Goal: Entertainment & Leisure: Consume media (video, audio)

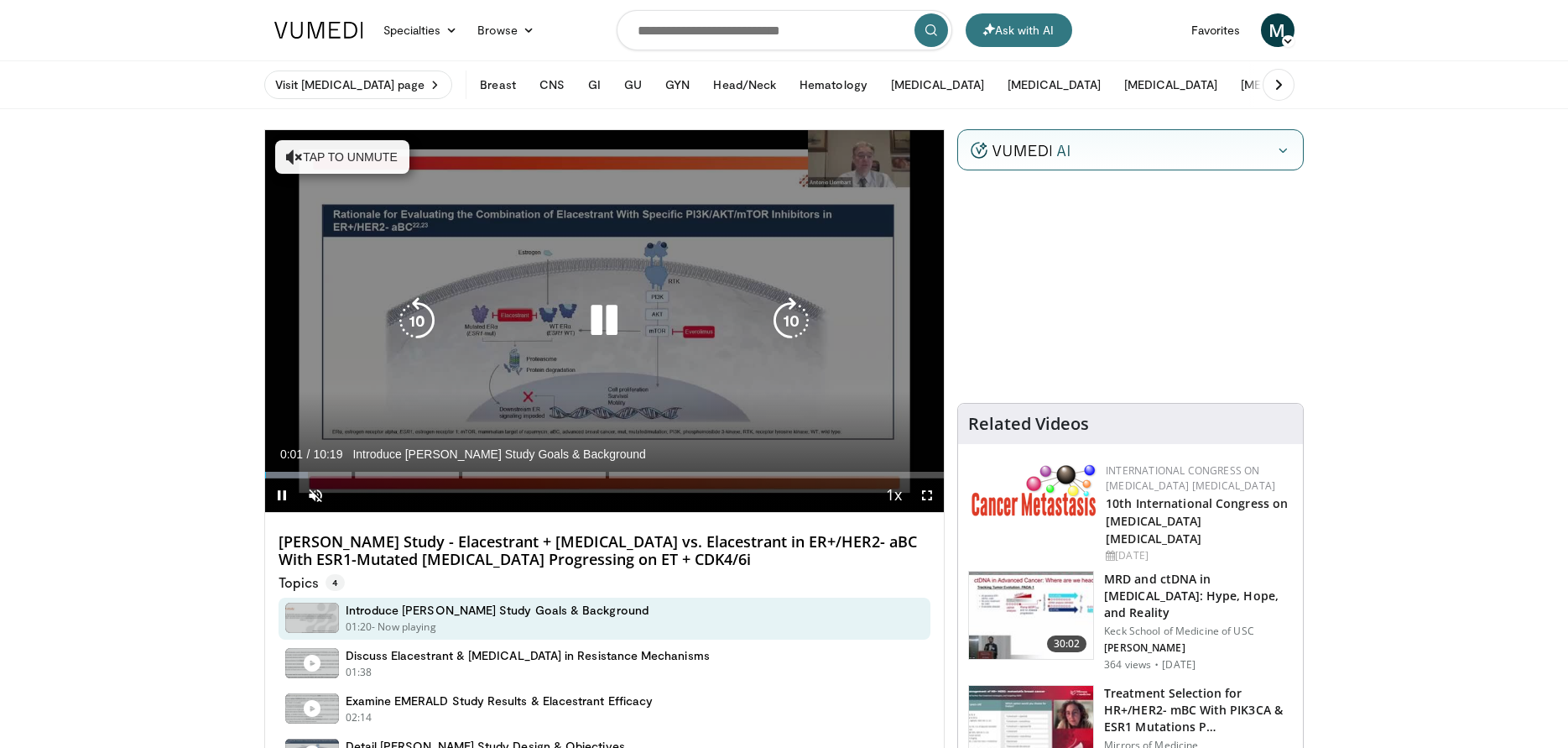
click at [606, 308] on icon "Video Player" at bounding box center [604, 321] width 47 height 47
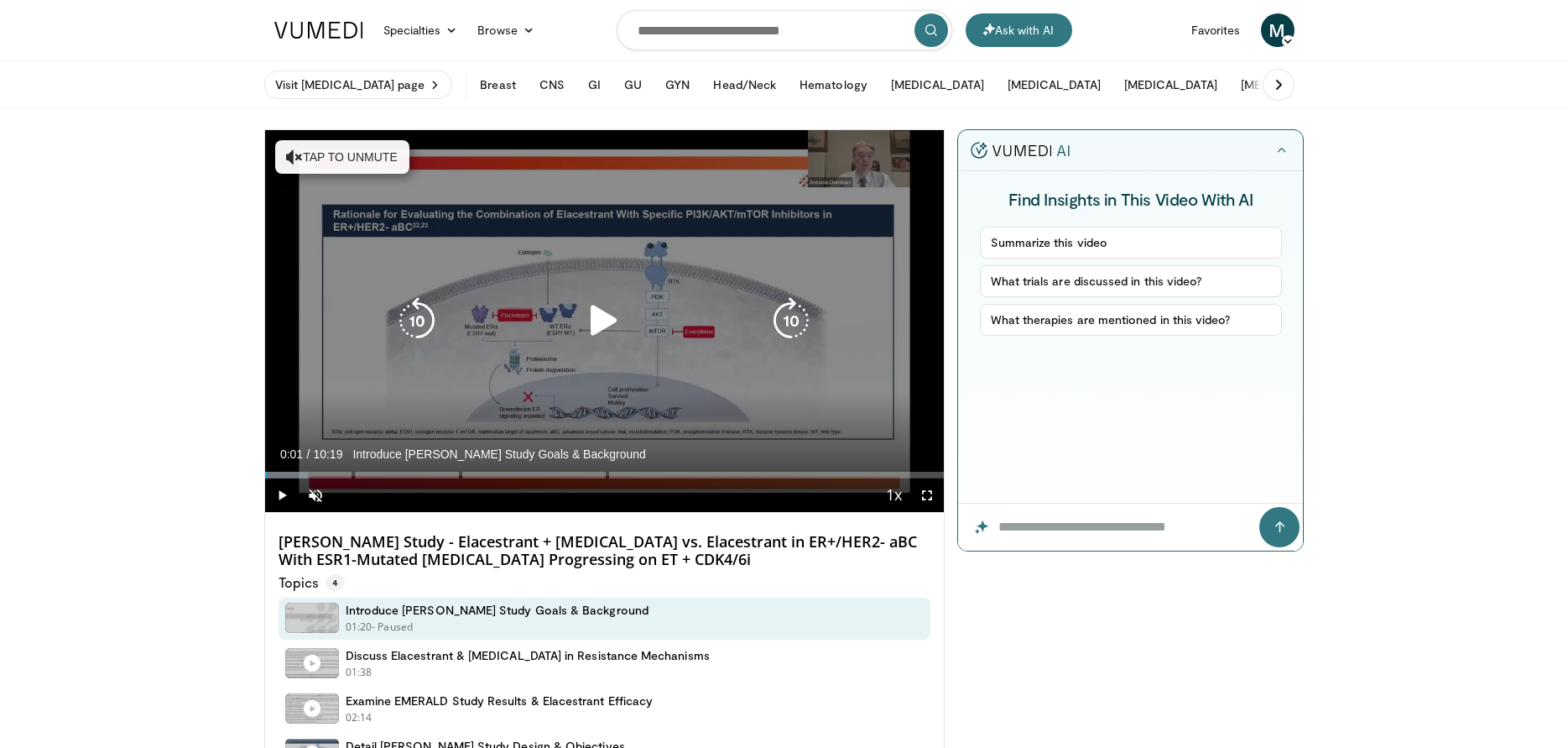
click at [332, 148] on button "Tap to unmute" at bounding box center [342, 158] width 134 height 34
click at [332, 148] on div "10 seconds Tap to unmute" at bounding box center [604, 321] width 680 height 382
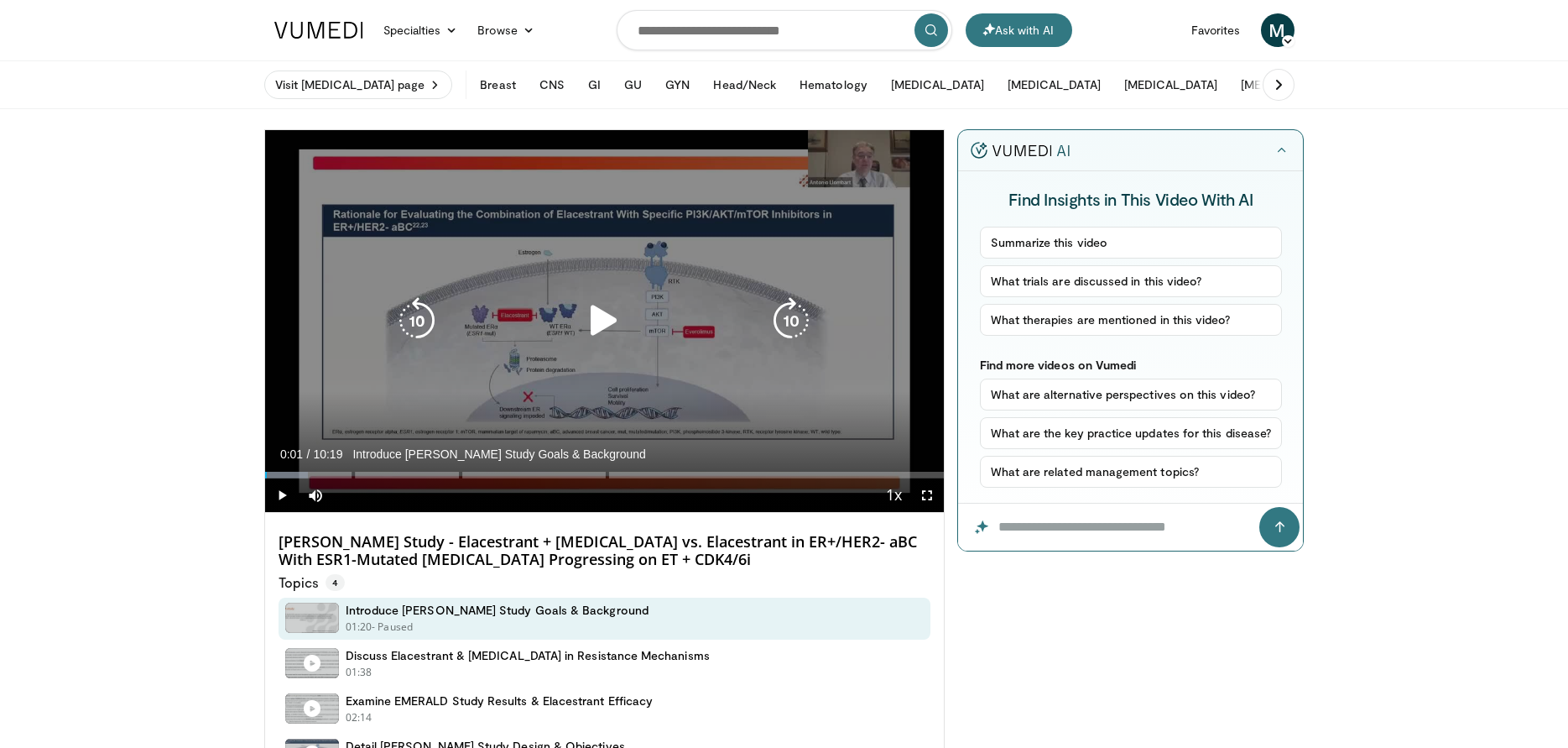
click at [595, 316] on icon "Video Player" at bounding box center [604, 321] width 47 height 47
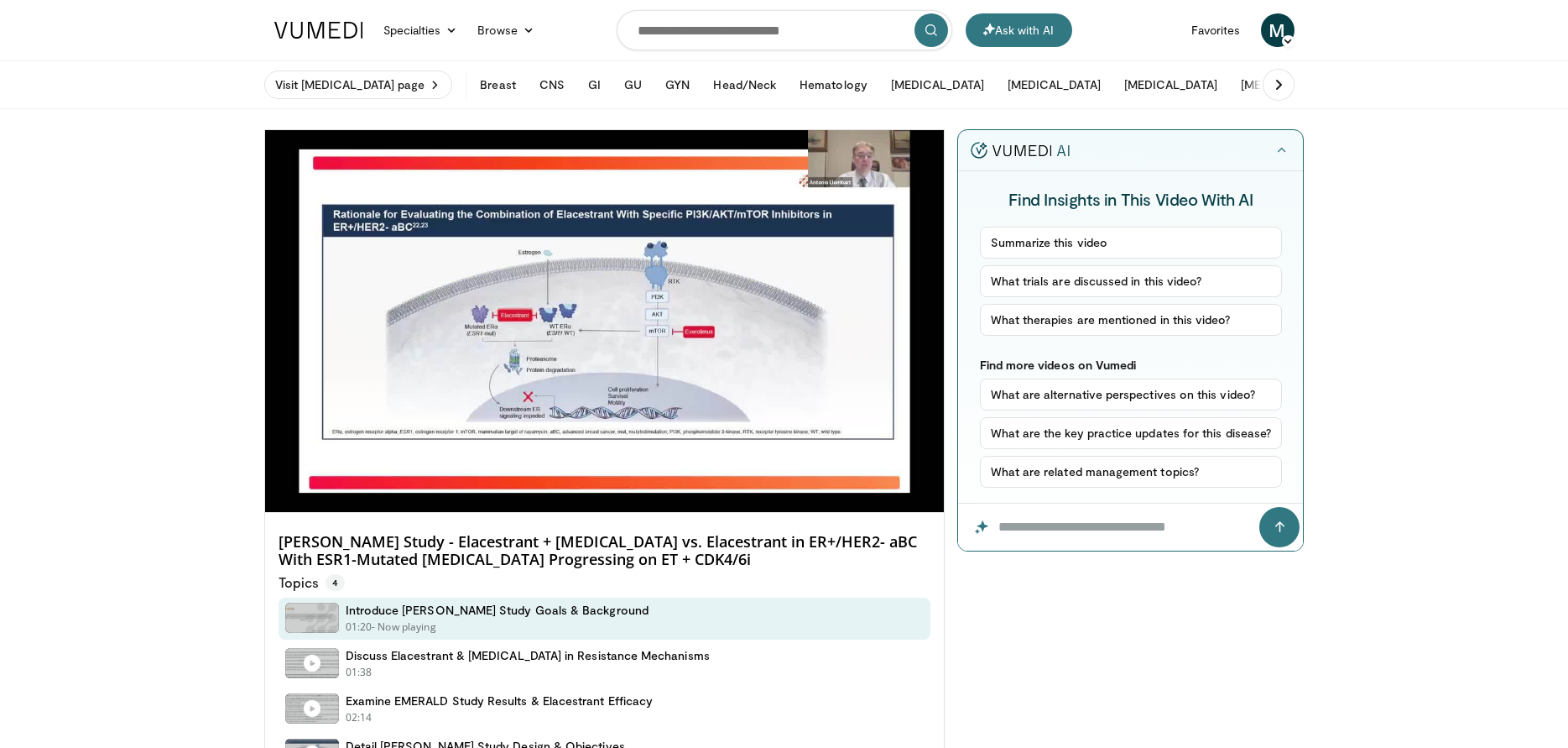
click at [425, 309] on div "10 seconds Tap to unmute" at bounding box center [604, 321] width 680 height 382
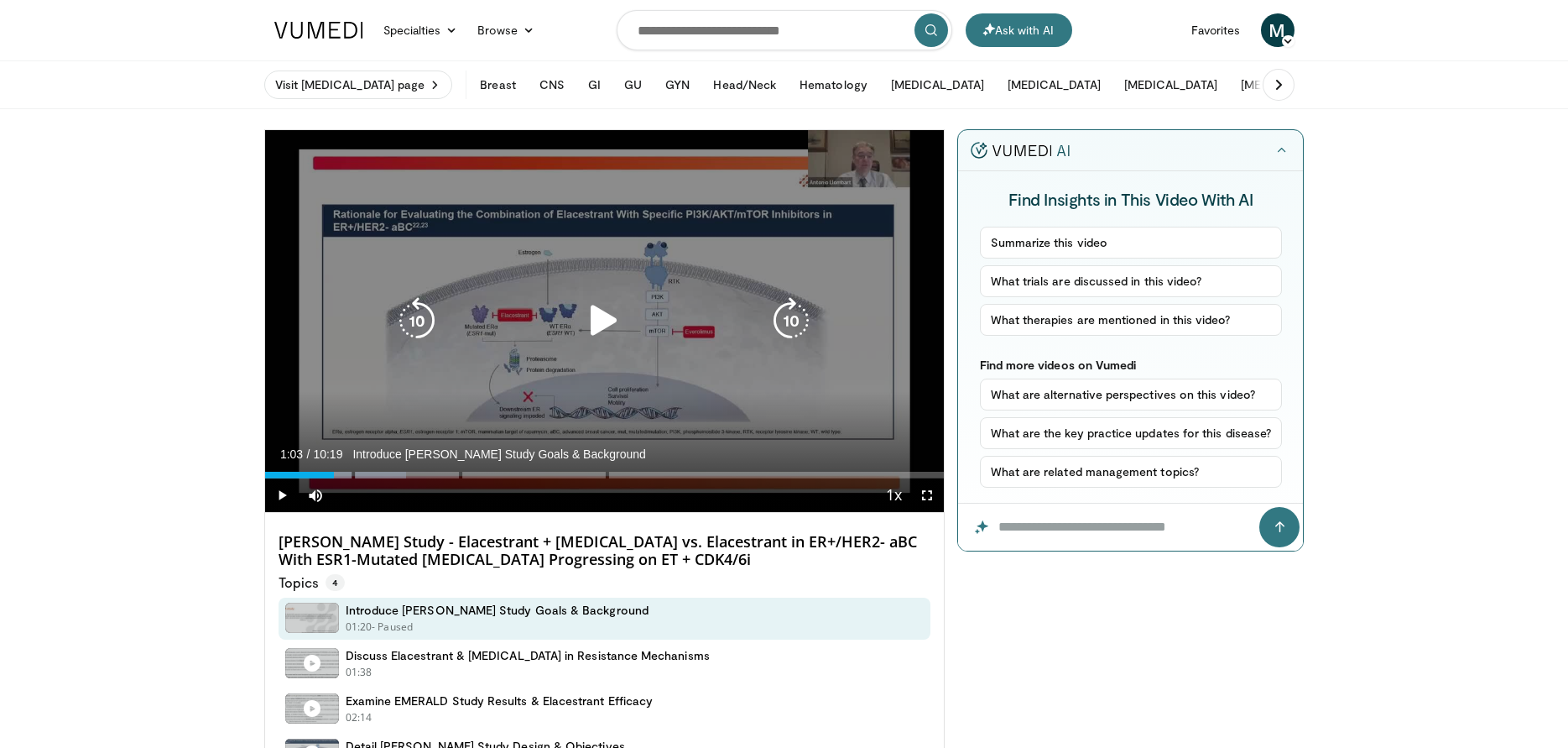
click at [619, 318] on icon "Video Player" at bounding box center [604, 321] width 47 height 47
click at [0, 0] on icon "Video Player" at bounding box center [0, 0] width 0 height 0
click at [605, 317] on icon "Video Player" at bounding box center [604, 321] width 47 height 47
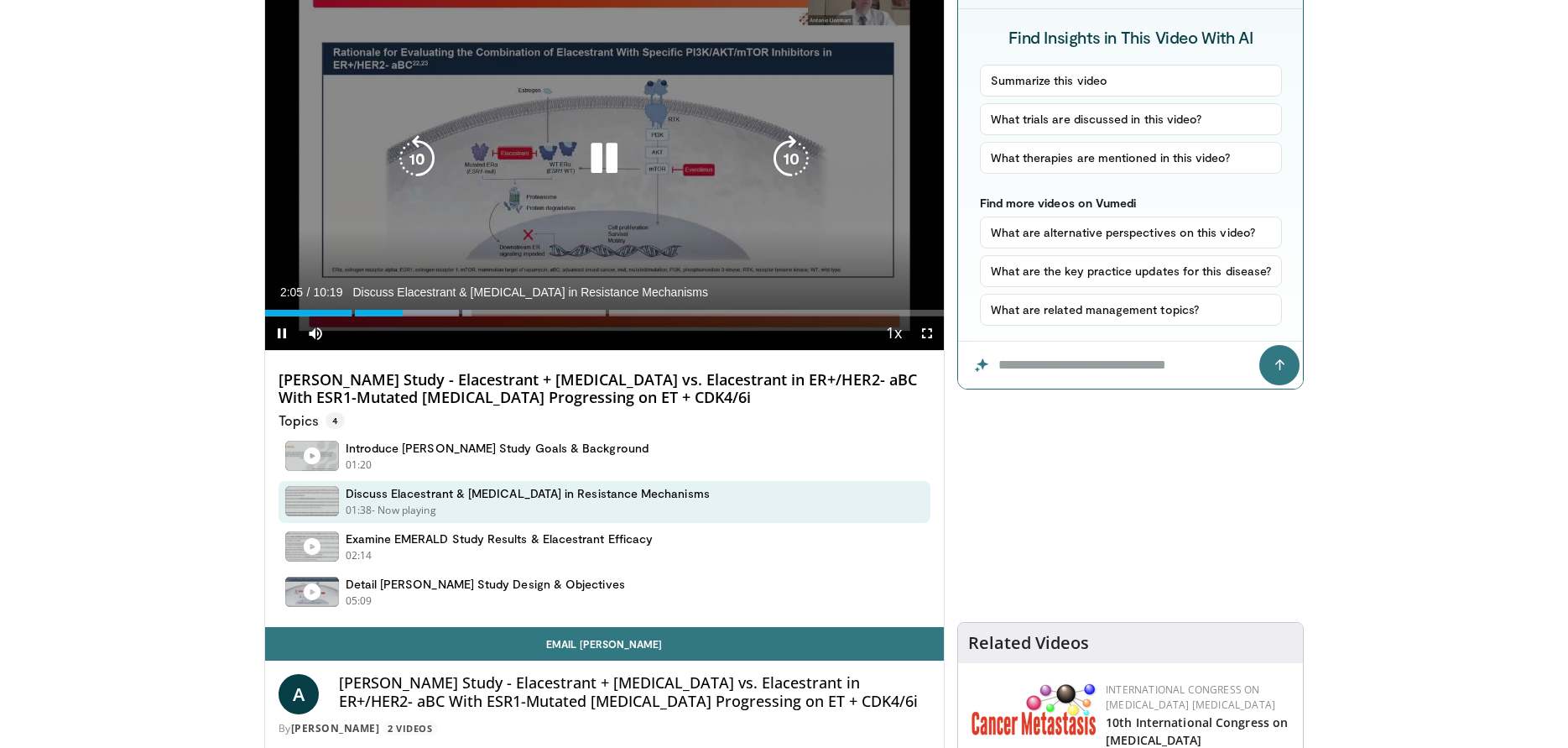
scroll to position [168, 0]
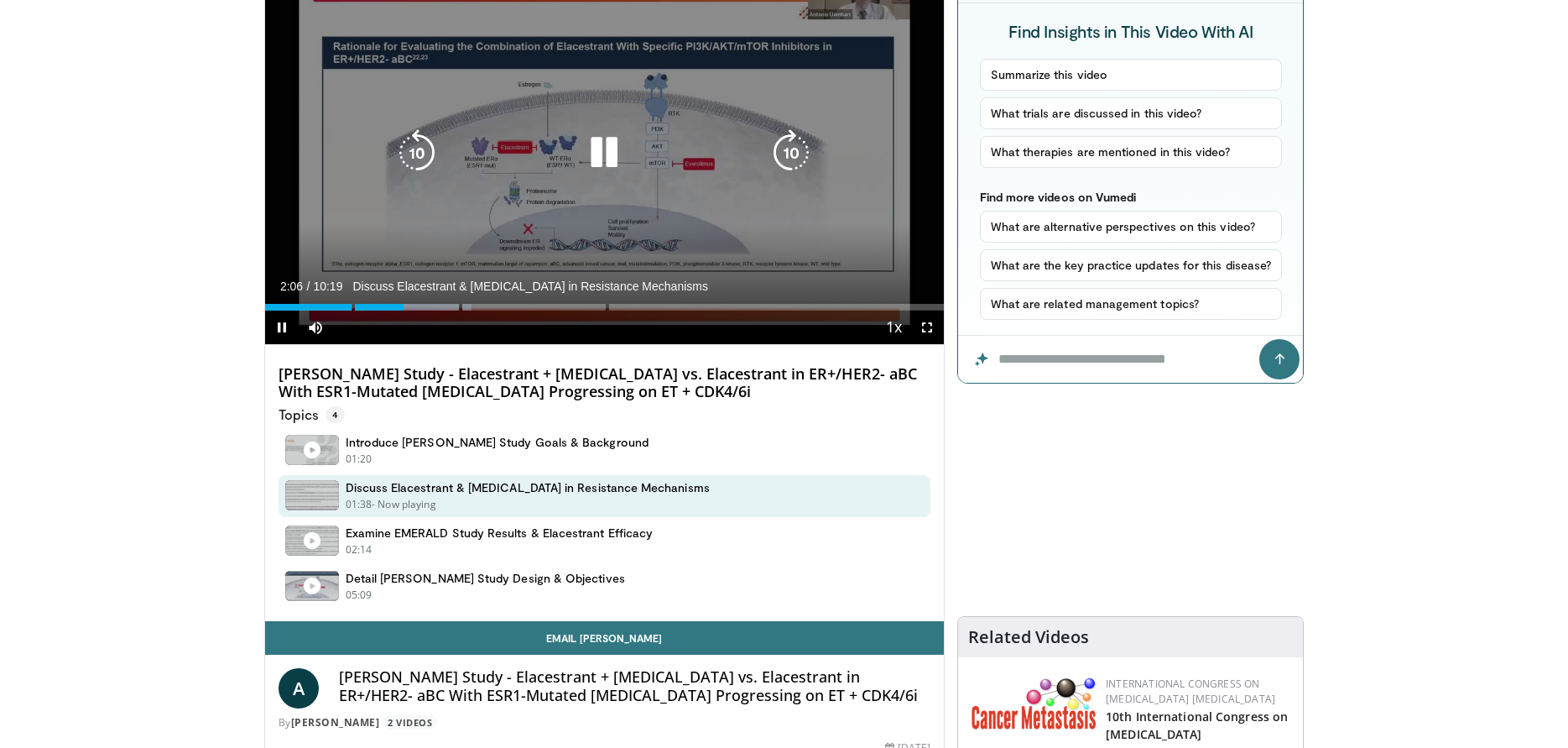
click at [415, 217] on div "10 seconds Tap to unmute" at bounding box center [604, 153] width 680 height 382
click at [596, 158] on icon "Video Player" at bounding box center [604, 153] width 47 height 47
